Goal: Task Accomplishment & Management: Manage account settings

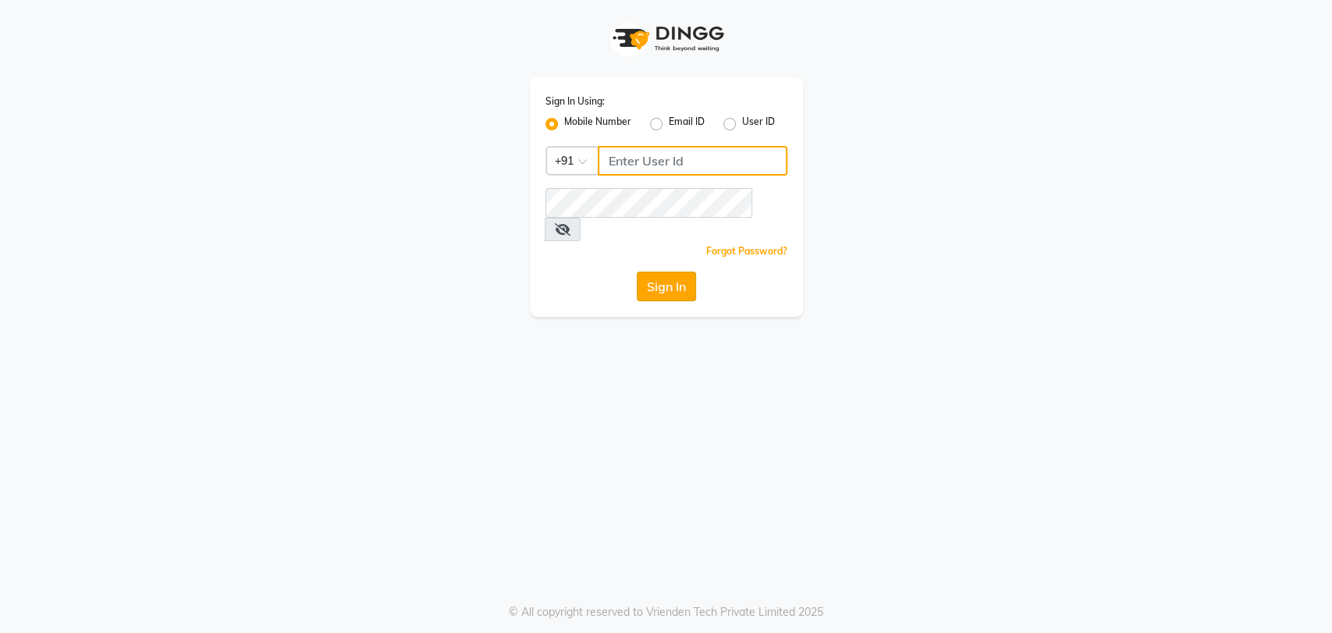
type input "8722144244"
click at [669, 275] on button "Sign In" at bounding box center [666, 287] width 59 height 30
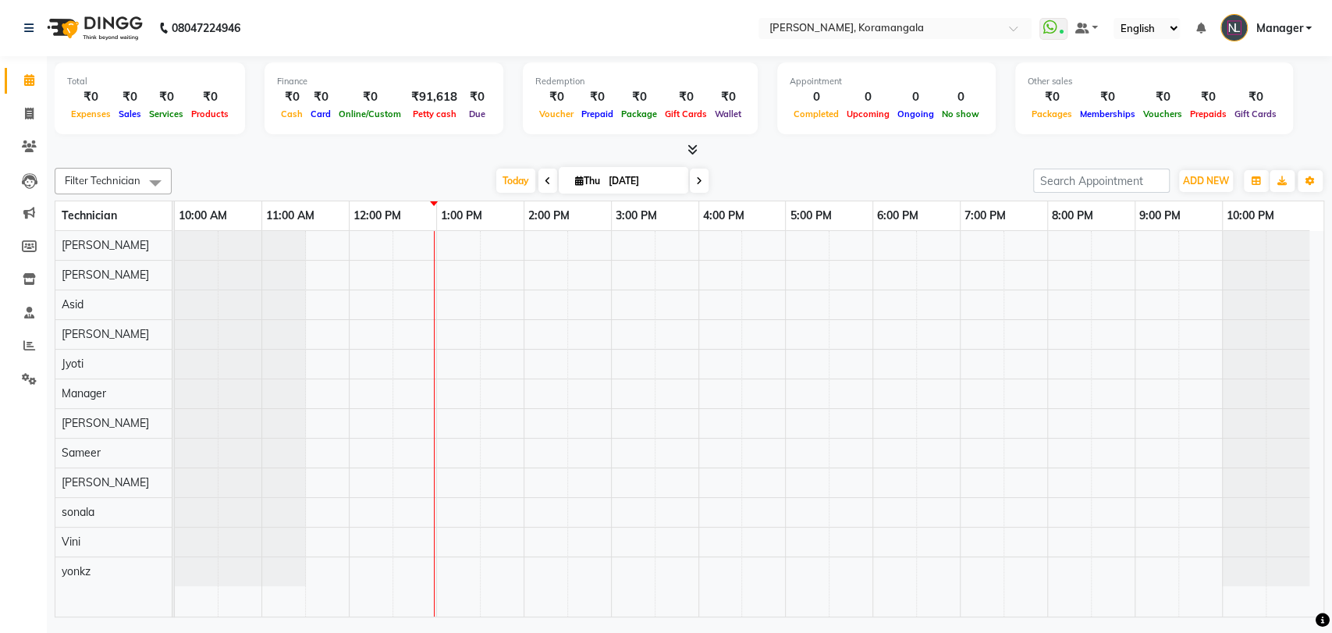
click at [701, 180] on span at bounding box center [699, 181] width 19 height 24
click at [618, 177] on icon at bounding box center [619, 180] width 6 height 9
type input "[DATE]"
click at [31, 309] on icon at bounding box center [29, 313] width 10 height 12
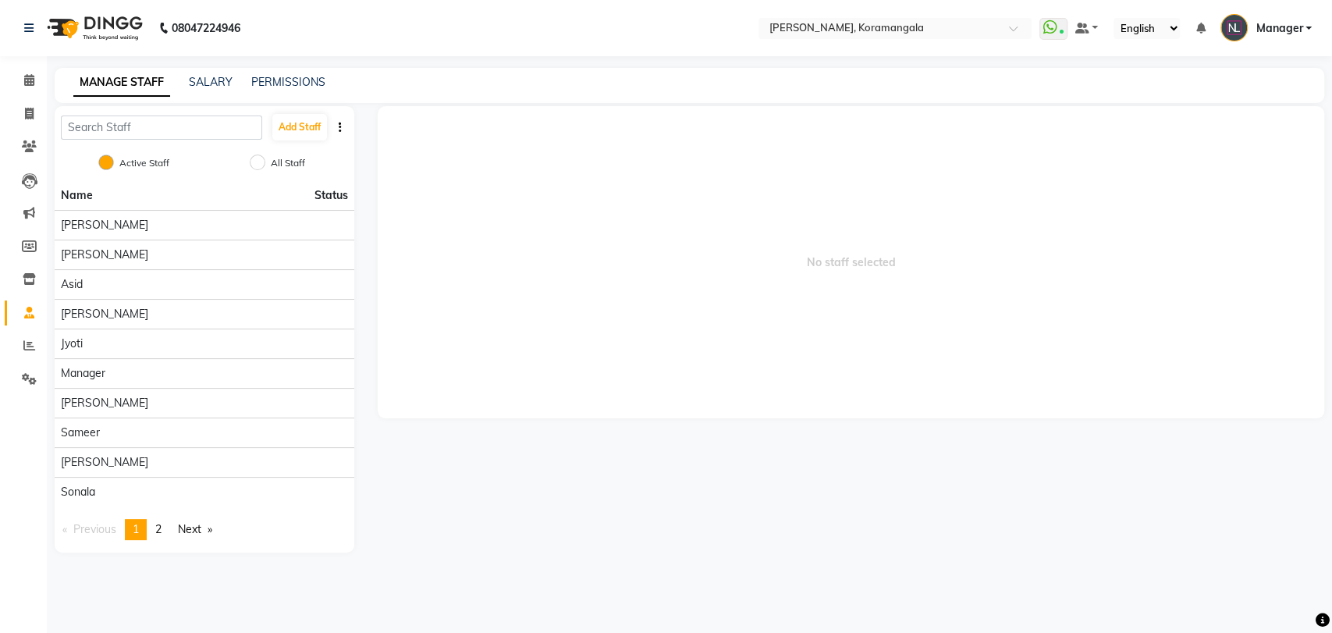
click at [336, 130] on button "button" at bounding box center [340, 127] width 16 height 16
click at [256, 165] on input "All Staff" at bounding box center [258, 162] width 16 height 16
radio input "true"
radio input "false"
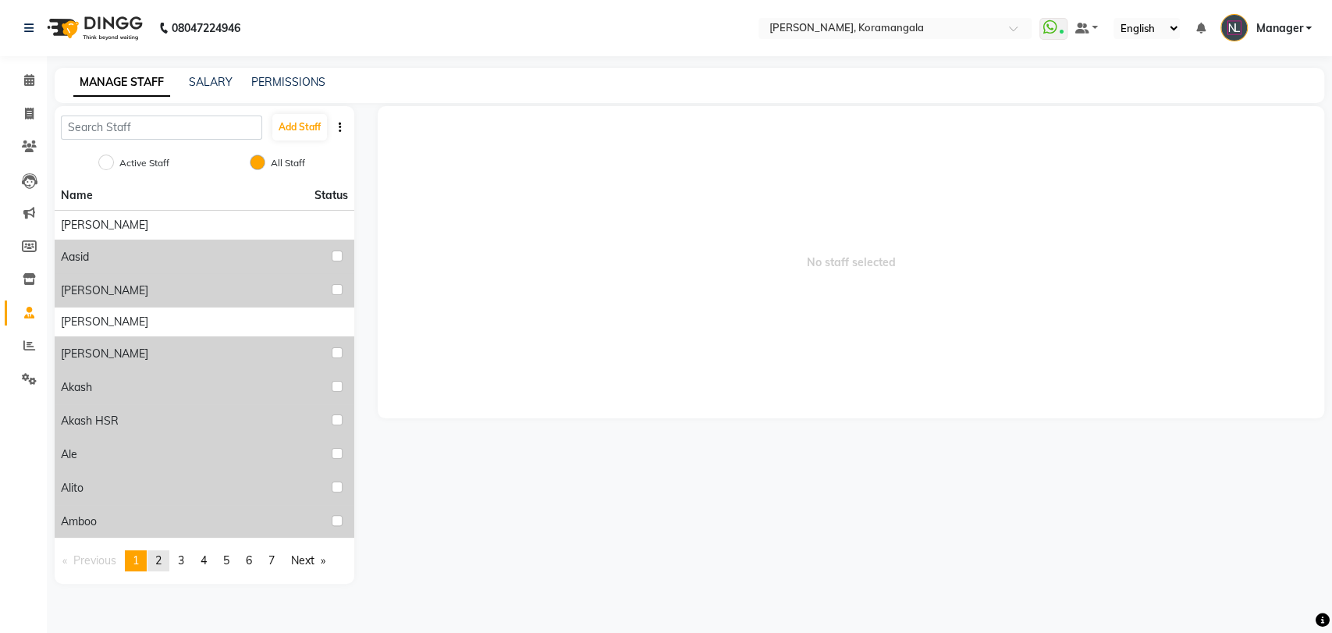
click at [169, 555] on link "page 2" at bounding box center [158, 560] width 22 height 21
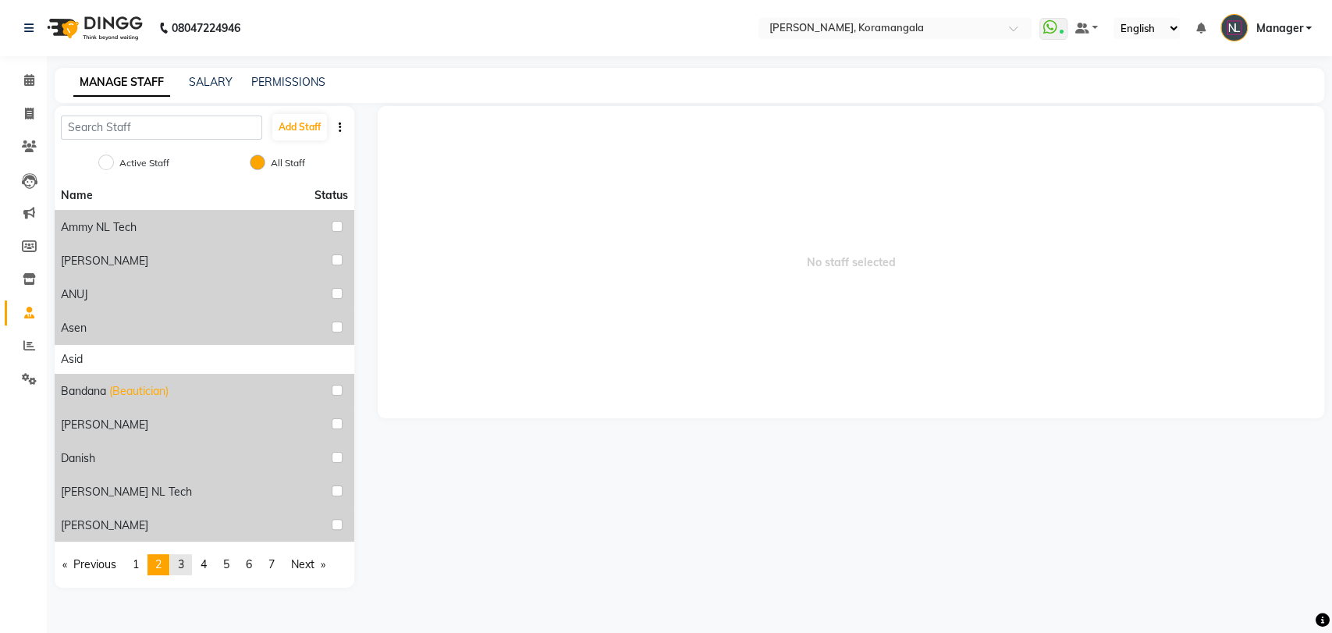
click at [183, 563] on span "3" at bounding box center [181, 564] width 6 height 14
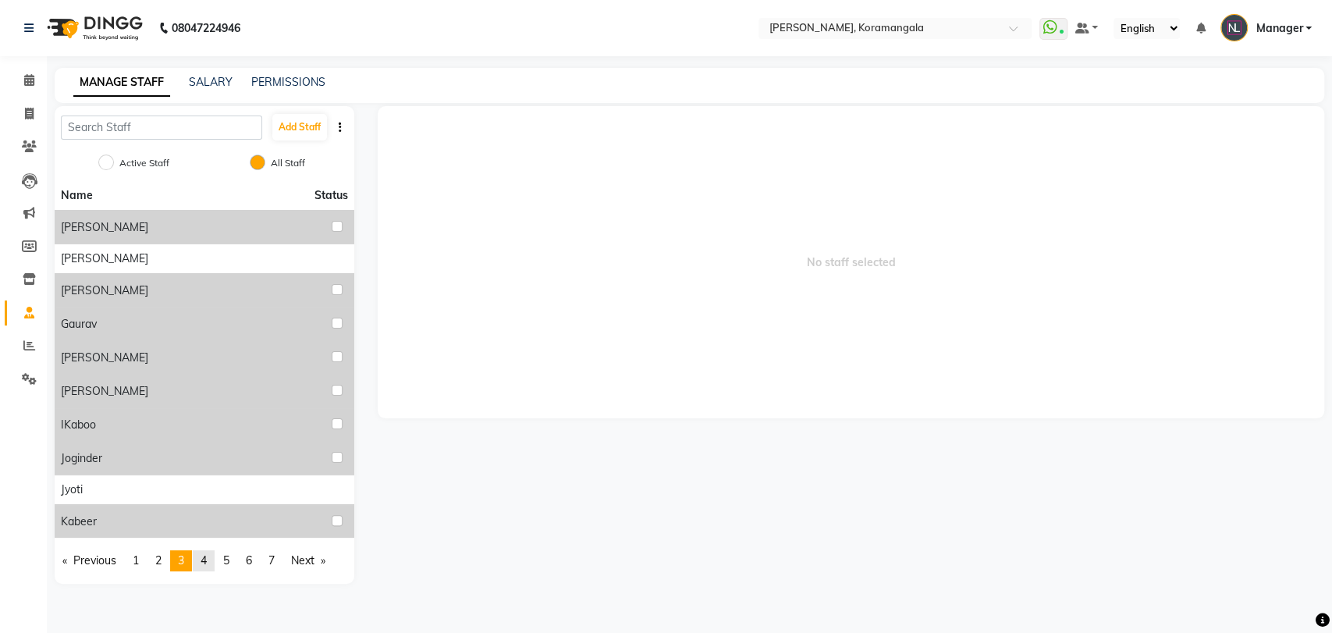
click at [204, 565] on span "4" at bounding box center [204, 560] width 6 height 14
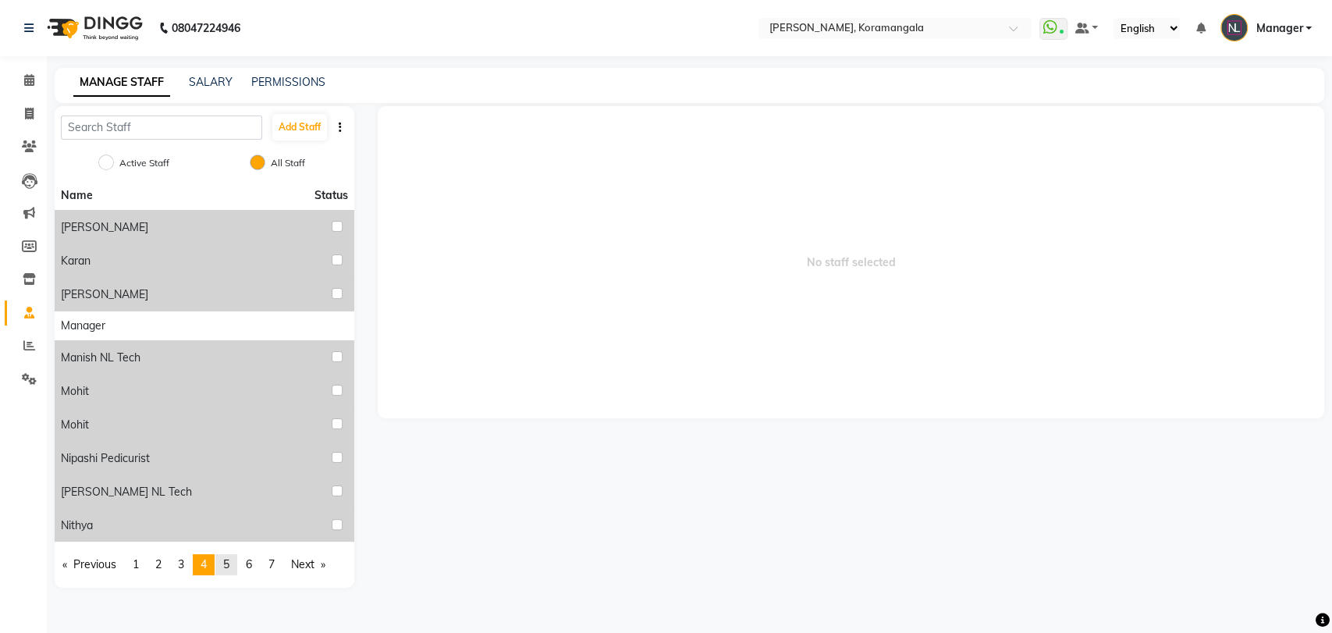
click at [228, 566] on span "5" at bounding box center [226, 564] width 6 height 14
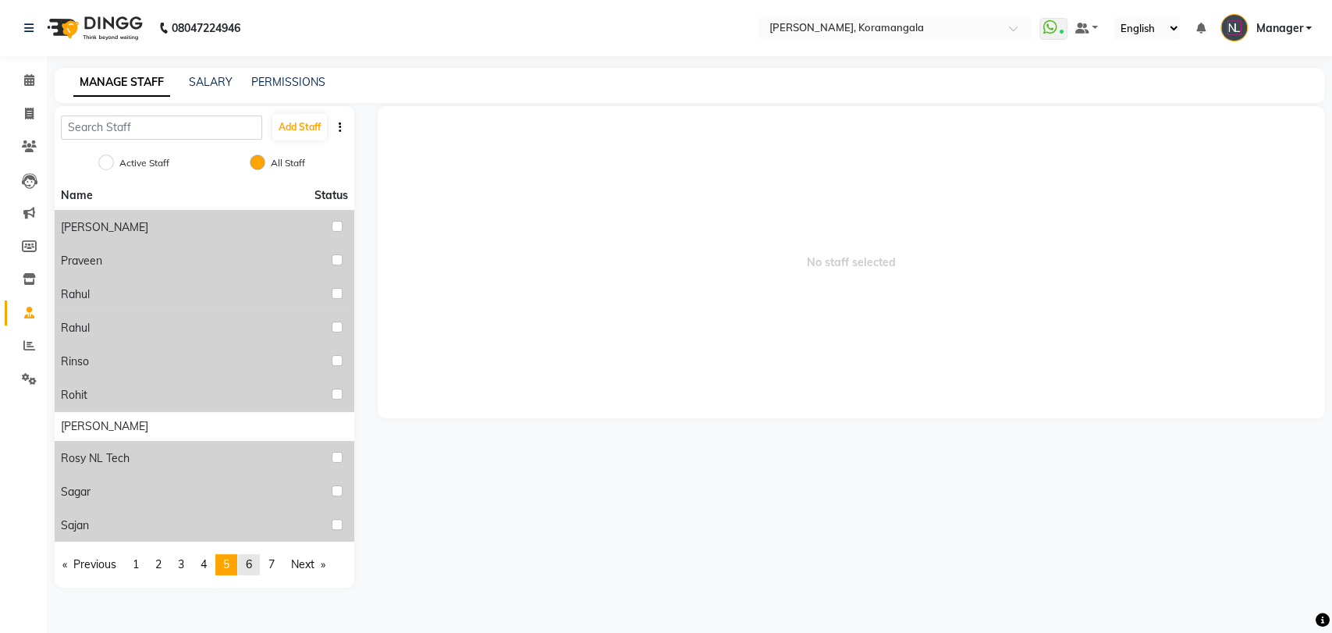
click at [252, 566] on span "6" at bounding box center [249, 564] width 6 height 14
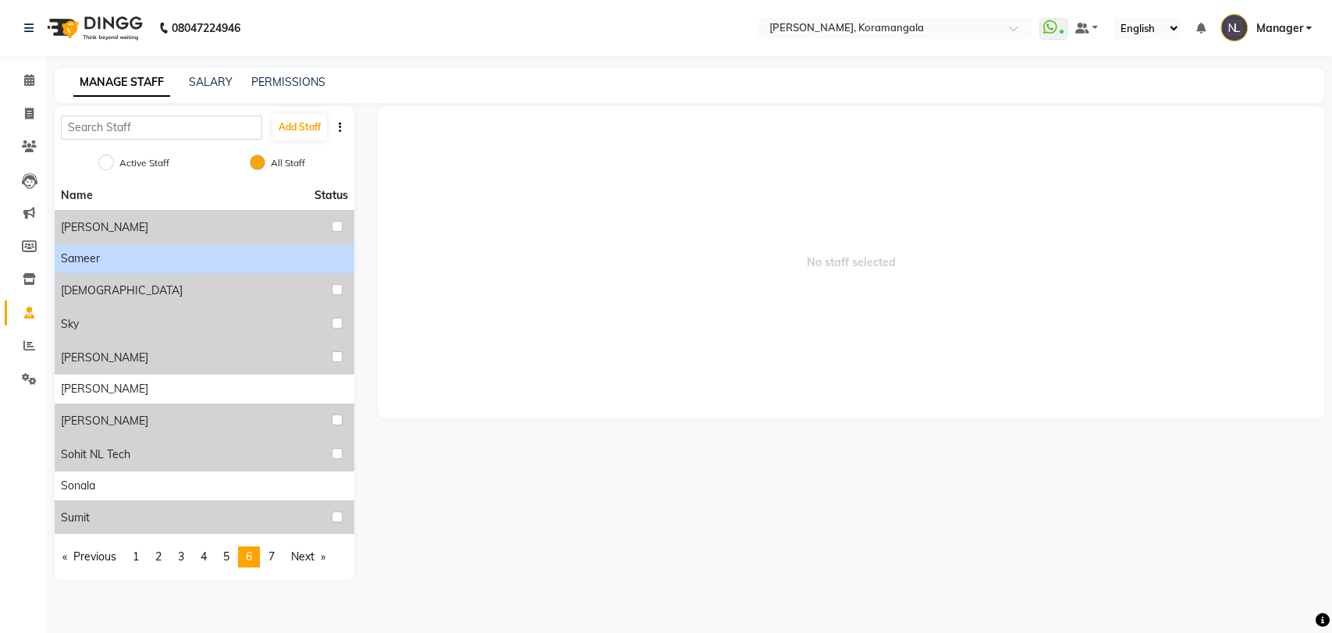
click at [335, 264] on div "Sameer" at bounding box center [204, 258] width 287 height 16
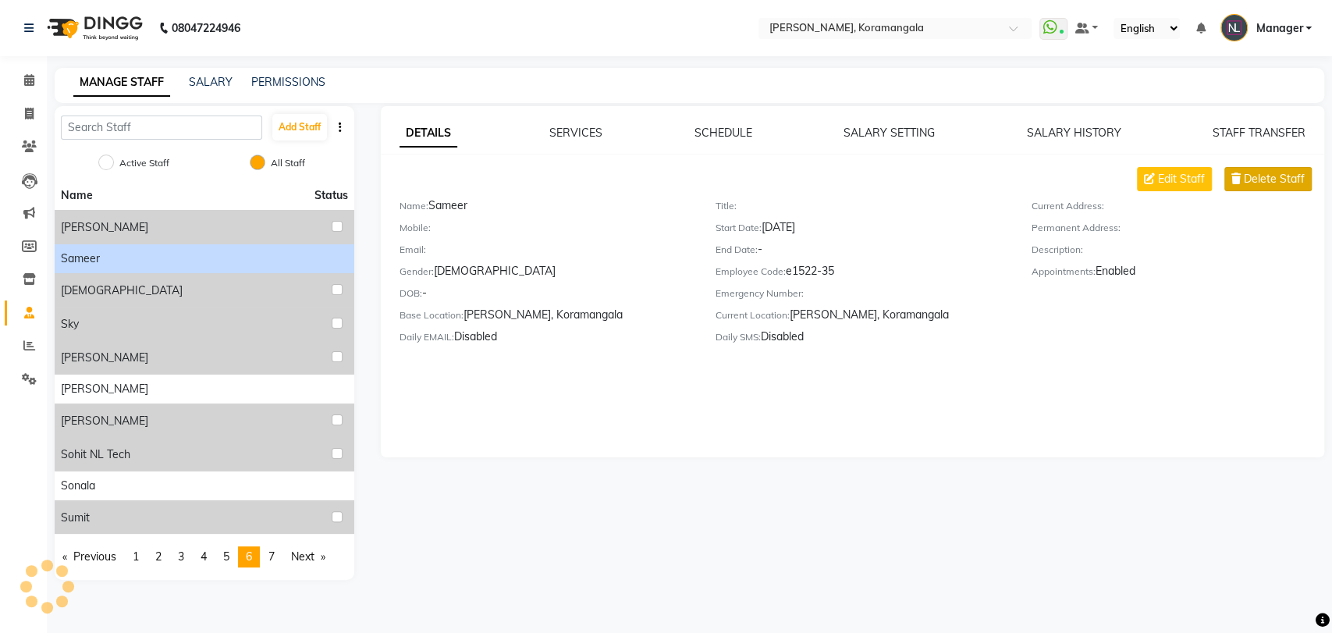
click at [1282, 172] on span "Delete Staff" at bounding box center [1274, 179] width 61 height 16
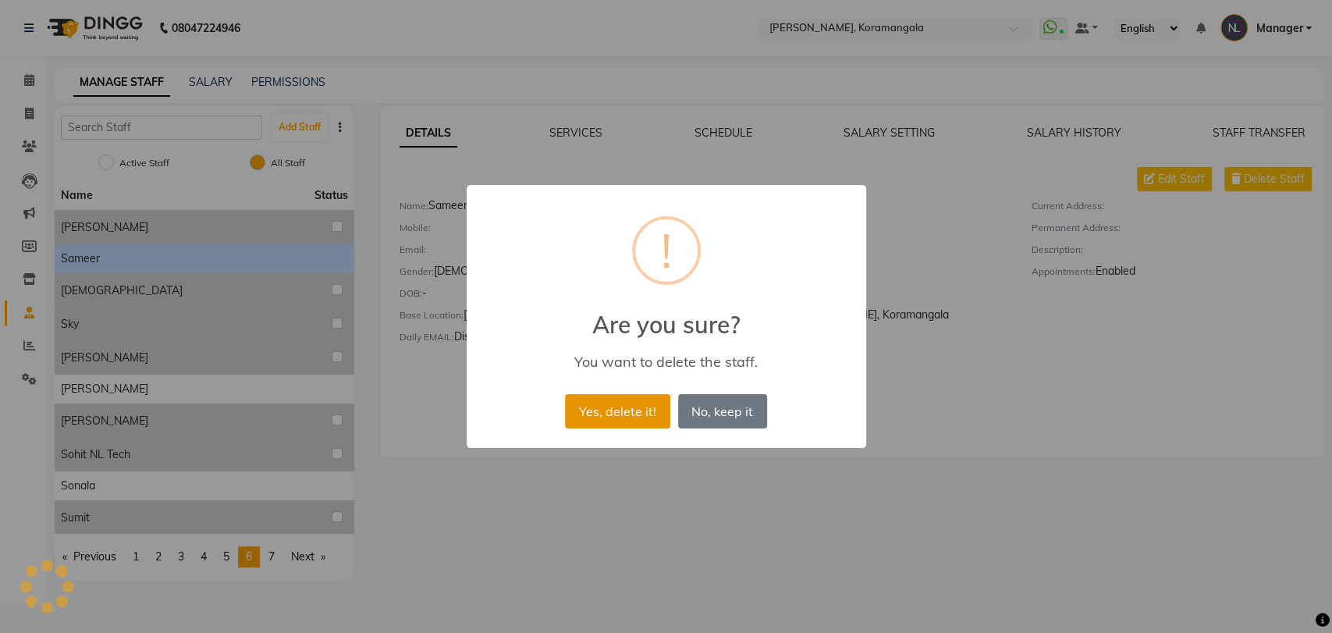
click at [650, 404] on button "Yes, delete it!" at bounding box center [617, 411] width 105 height 34
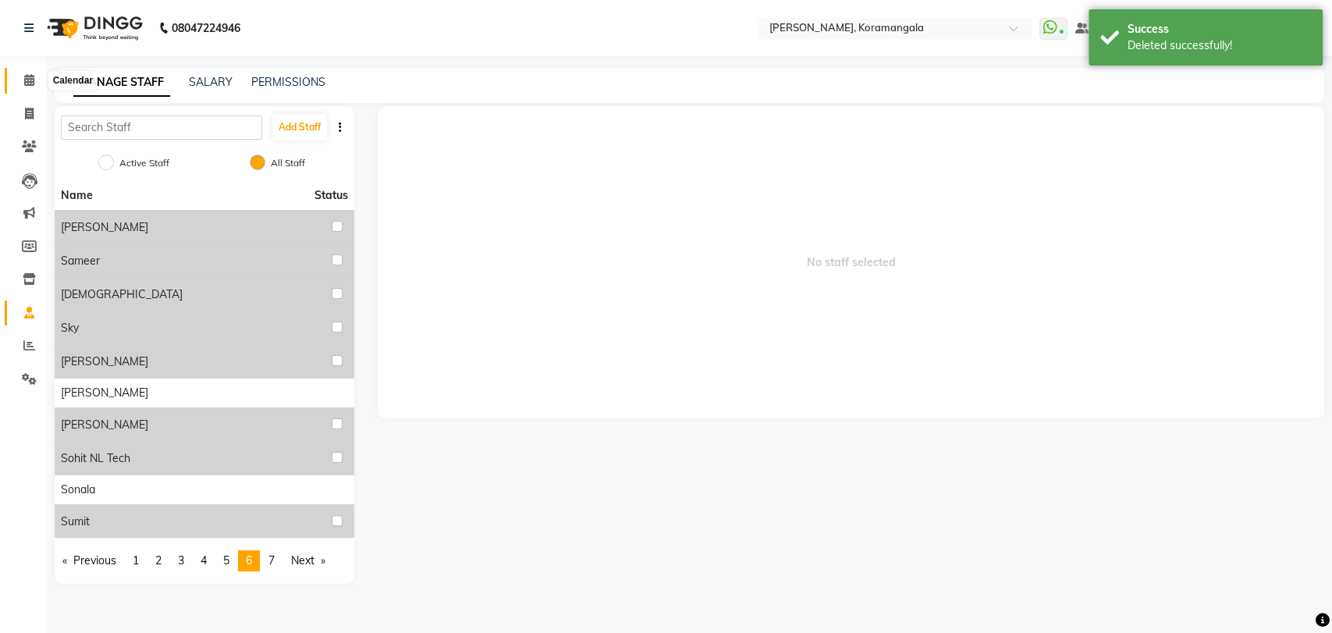
click at [24, 80] on icon at bounding box center [29, 80] width 10 height 12
